Goal: Check status: Check status

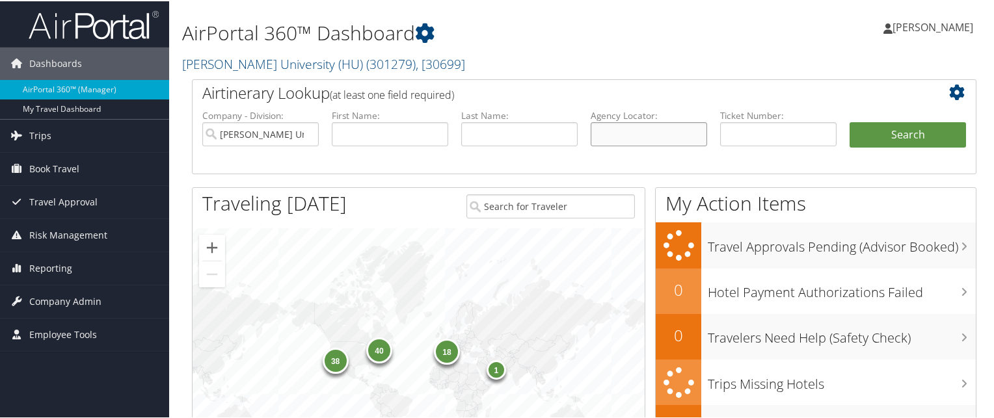
click at [648, 133] on input "text" at bounding box center [648, 133] width 116 height 24
paste input "C4TXSP"
type input "C4TXSP"
click at [883, 139] on button "Search" at bounding box center [907, 134] width 116 height 26
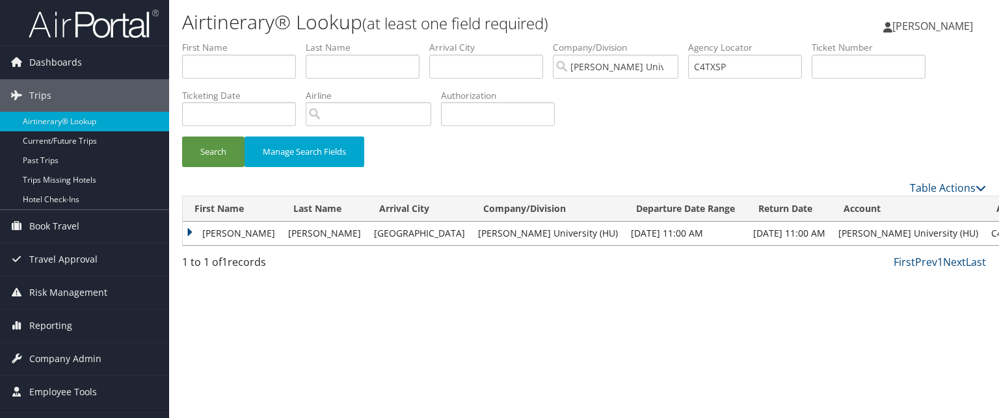
click at [204, 230] on td "KIM MICHELLE" at bounding box center [232, 233] width 99 height 23
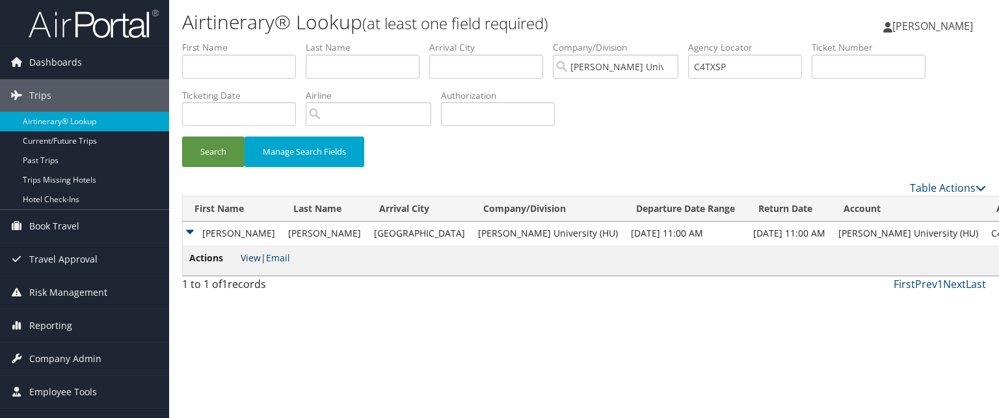
click at [252, 254] on link "View" at bounding box center [251, 258] width 20 height 12
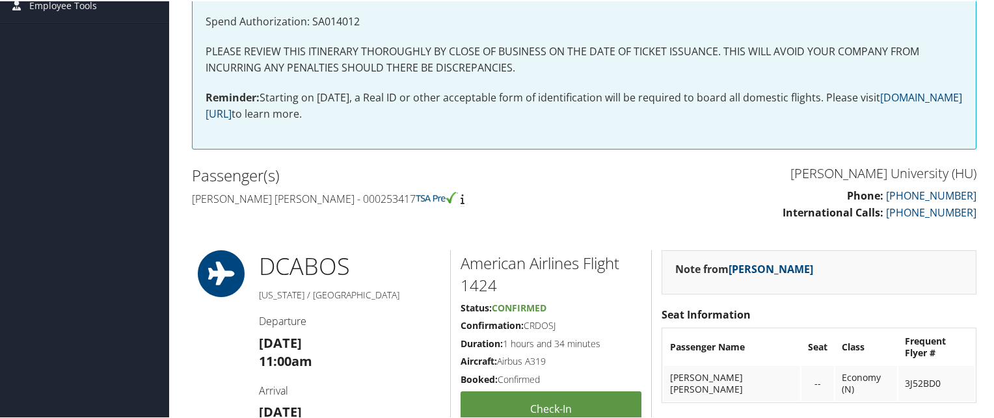
scroll to position [289, 0]
